Goal: Task Accomplishment & Management: Use online tool/utility

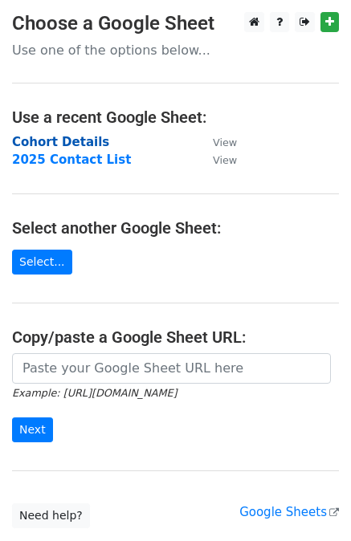
click at [48, 140] on strong "Cohort Details" at bounding box center [60, 142] width 97 height 14
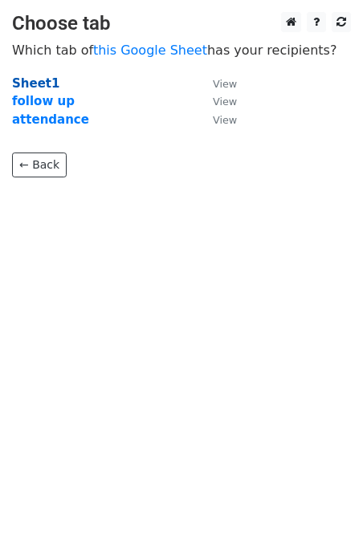
click at [30, 87] on strong "Sheet1" at bounding box center [35, 83] width 47 height 14
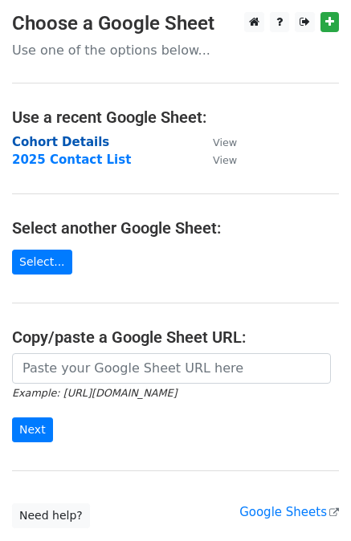
click at [74, 146] on strong "Cohort Details" at bounding box center [60, 142] width 97 height 14
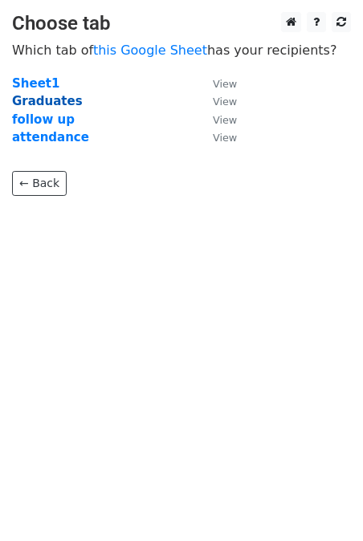
click at [54, 104] on strong "Graduates" at bounding box center [47, 101] width 71 height 14
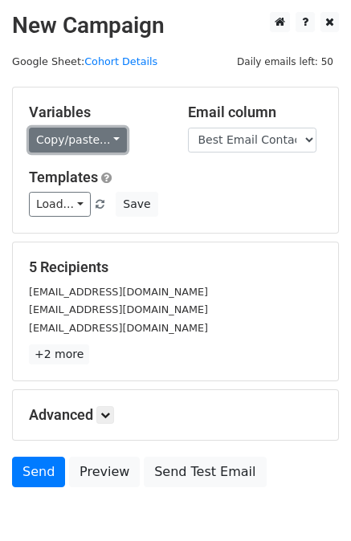
click at [87, 144] on link "Copy/paste..." at bounding box center [78, 140] width 98 height 25
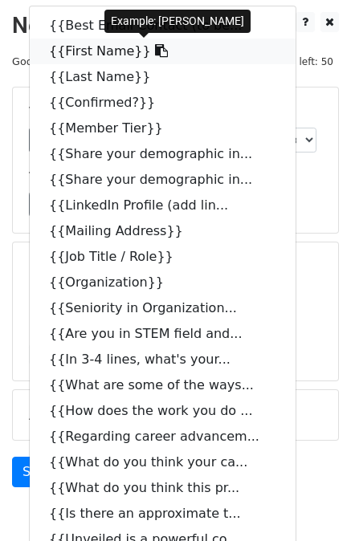
click at [81, 55] on link "{{First Name}}" at bounding box center [163, 52] width 266 height 26
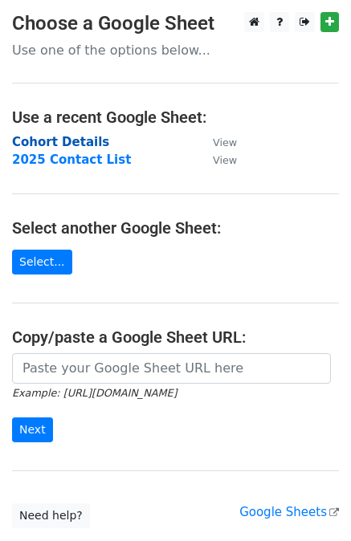
click at [68, 140] on strong "Cohort Details" at bounding box center [60, 142] width 97 height 14
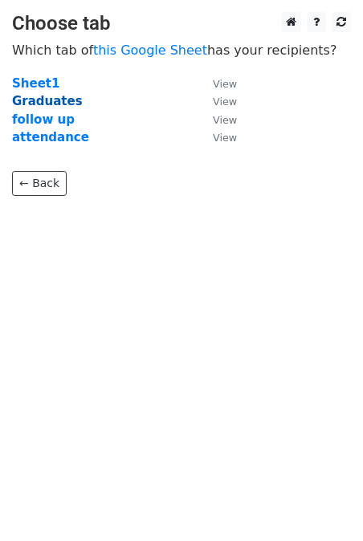
click at [41, 101] on strong "Graduates" at bounding box center [47, 101] width 71 height 14
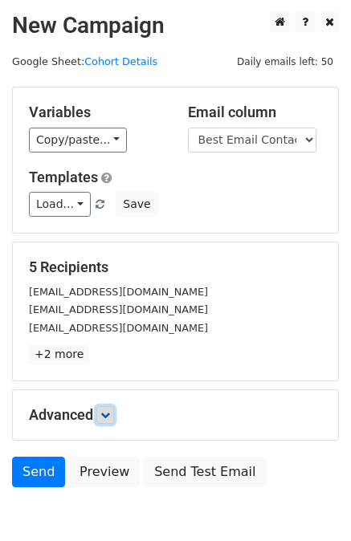
click at [110, 416] on icon at bounding box center [105, 415] width 10 height 10
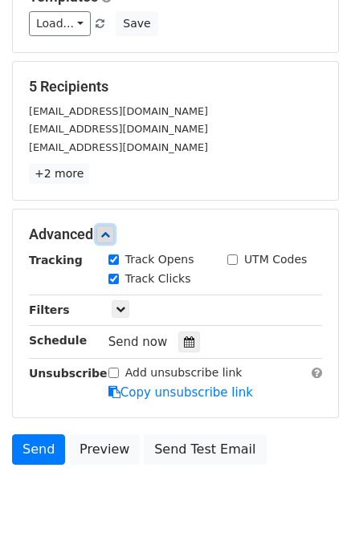
scroll to position [183, 0]
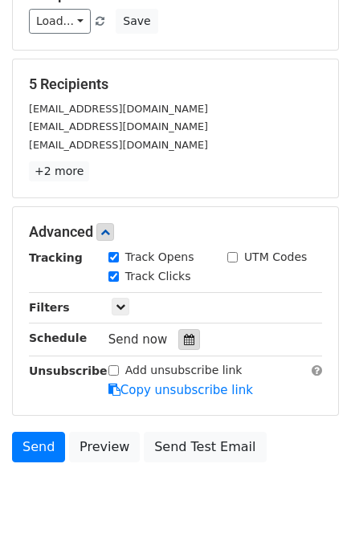
click at [188, 343] on div at bounding box center [189, 339] width 22 height 21
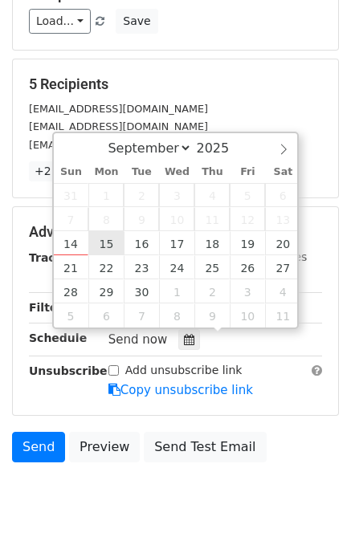
type input "2025-09-15 12:00"
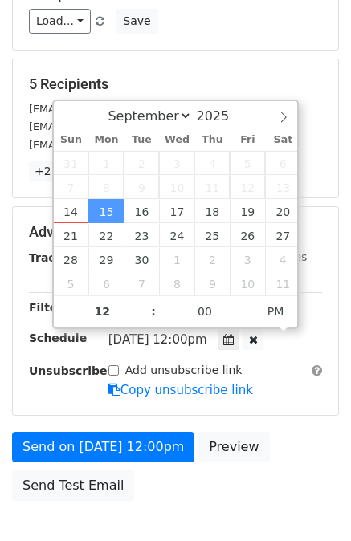
click at [28, 409] on div "Advanced Tracking Track Opens UTM Codes Track Clicks Filters Only include sprea…" at bounding box center [175, 311] width 325 height 208
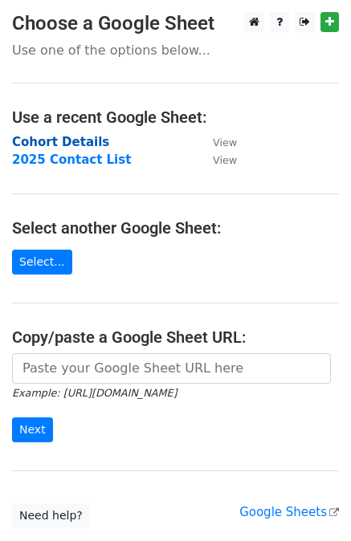
click at [78, 141] on strong "Cohort Details" at bounding box center [60, 142] width 97 height 14
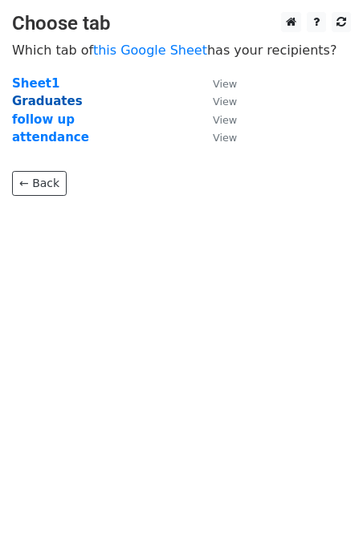
click at [37, 99] on strong "Graduates" at bounding box center [47, 101] width 71 height 14
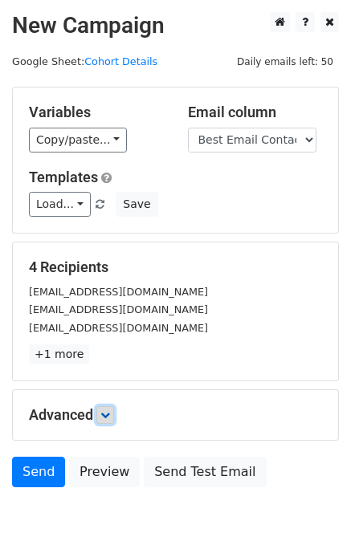
click at [104, 412] on icon at bounding box center [105, 415] width 10 height 10
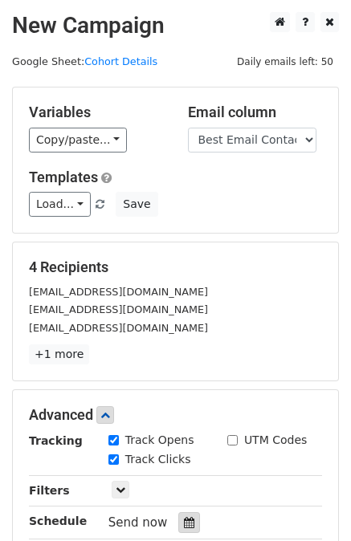
click at [178, 521] on div at bounding box center [189, 522] width 22 height 21
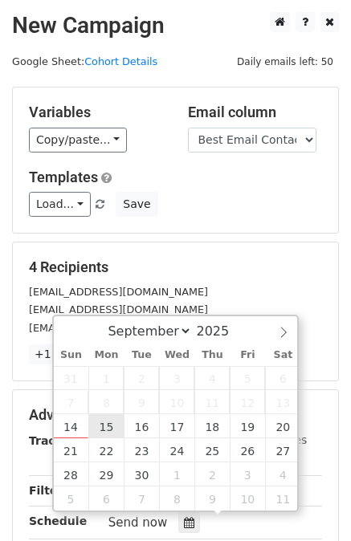
type input "2025-09-15 12:00"
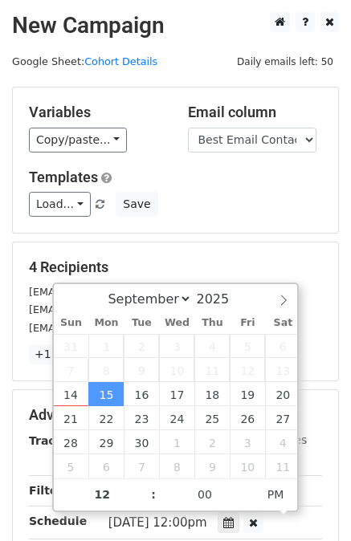
click at [317, 337] on div "4 Recipients lisabemail@gmail.com sheenawadhwa@gmail.com charlottemyles@gmail.c…" at bounding box center [175, 311] width 293 height 106
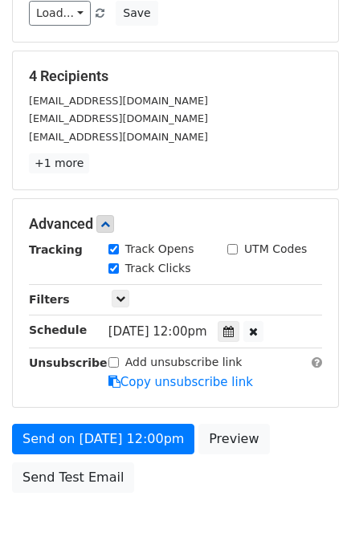
scroll to position [223, 0]
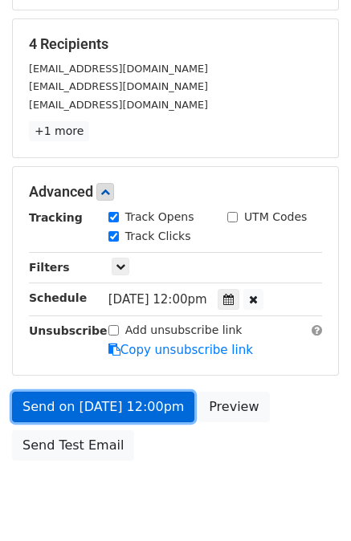
click at [104, 408] on link "Send on [DATE] 12:00pm" at bounding box center [103, 407] width 182 height 30
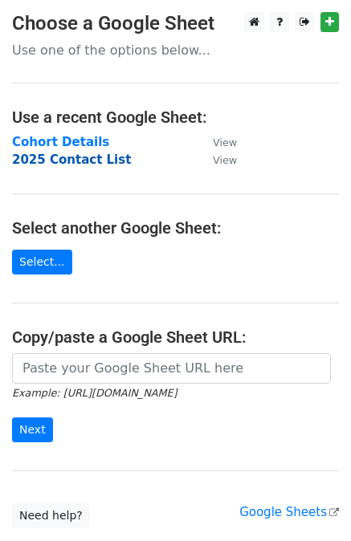
click at [40, 160] on strong "2025 Contact List" at bounding box center [71, 159] width 119 height 14
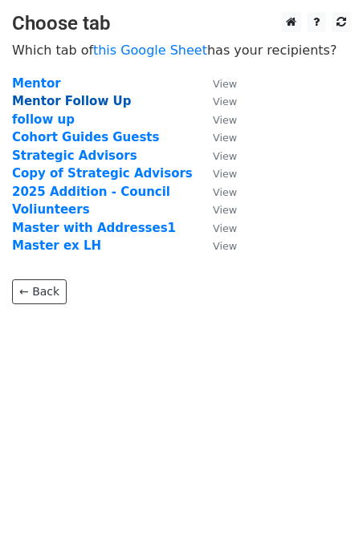
click at [89, 99] on strong "Mentor Follow Up" at bounding box center [71, 101] width 119 height 14
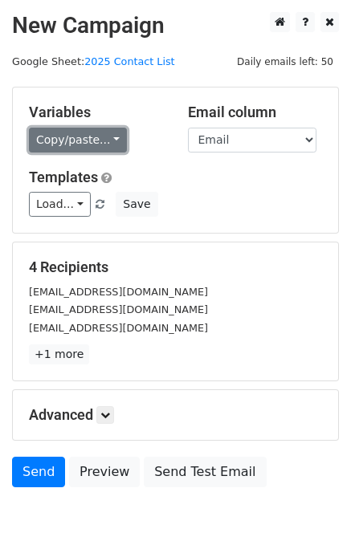
click at [74, 137] on link "Copy/paste..." at bounding box center [78, 140] width 98 height 25
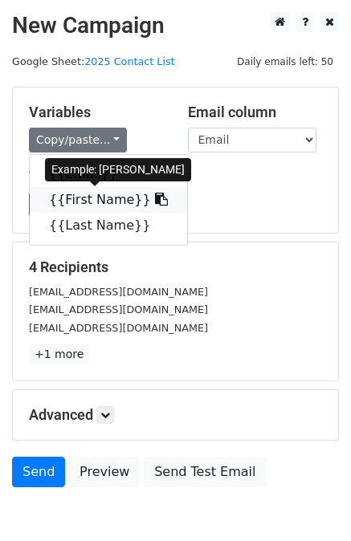
click at [82, 194] on link "{{First Name}}" at bounding box center [108, 200] width 157 height 26
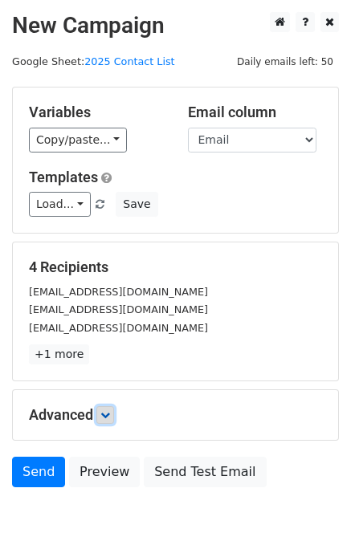
click at [106, 422] on link at bounding box center [105, 415] width 18 height 18
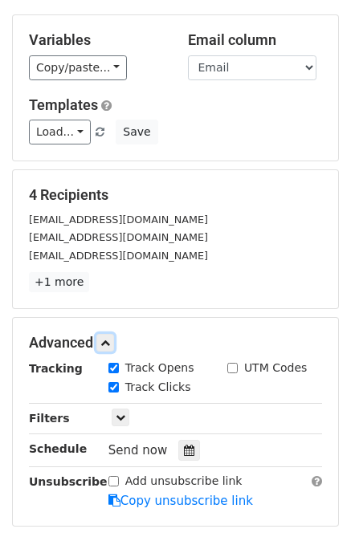
scroll to position [101, 0]
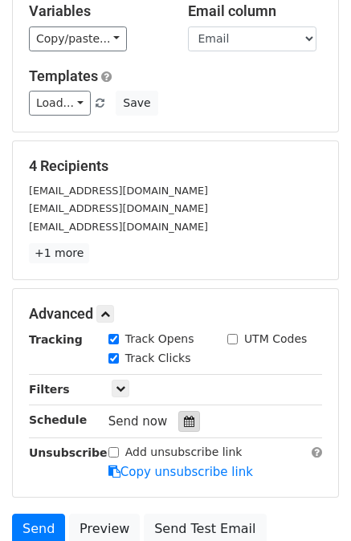
click at [184, 417] on icon at bounding box center [189, 421] width 10 height 11
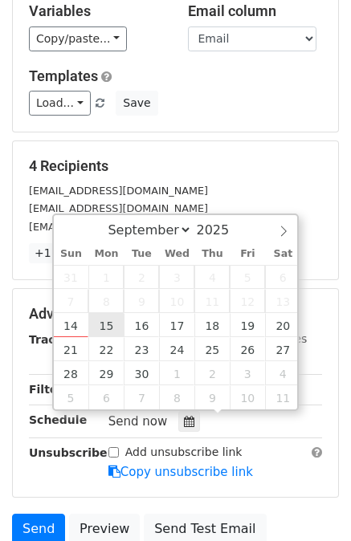
type input "[DATE] 12:00"
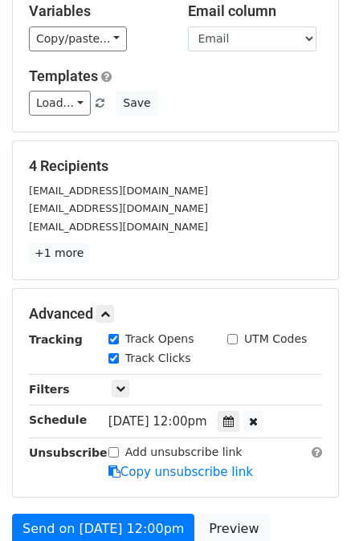
click at [14, 418] on div "Advanced Tracking Track Opens UTM Codes Track Clicks Filters Only include sprea…" at bounding box center [175, 393] width 325 height 208
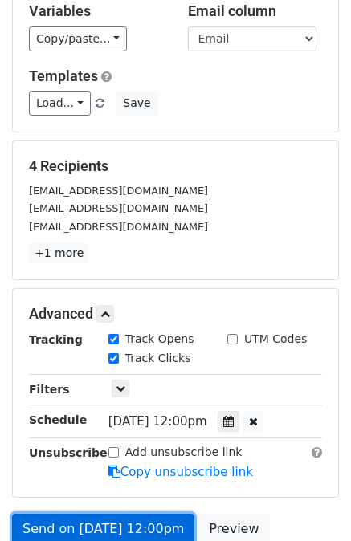
click at [99, 522] on link "Send on [DATE] 12:00pm" at bounding box center [103, 529] width 182 height 30
